Goal: Navigation & Orientation: Find specific page/section

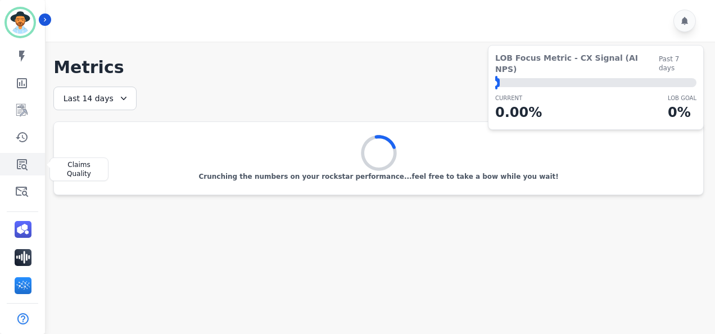
click at [18, 164] on icon "Sidebar" at bounding box center [21, 163] width 13 height 13
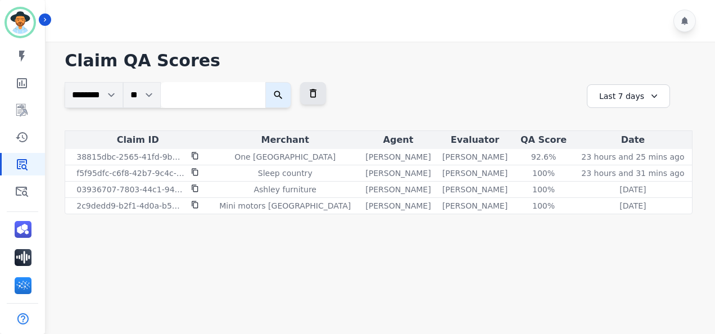
click at [649, 91] on icon at bounding box center [654, 95] width 11 height 11
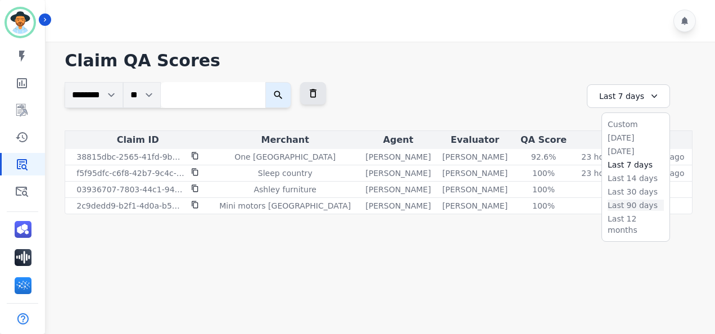
click at [627, 205] on li "Last 90 days" at bounding box center [636, 205] width 56 height 11
